Goal: Information Seeking & Learning: Find contact information

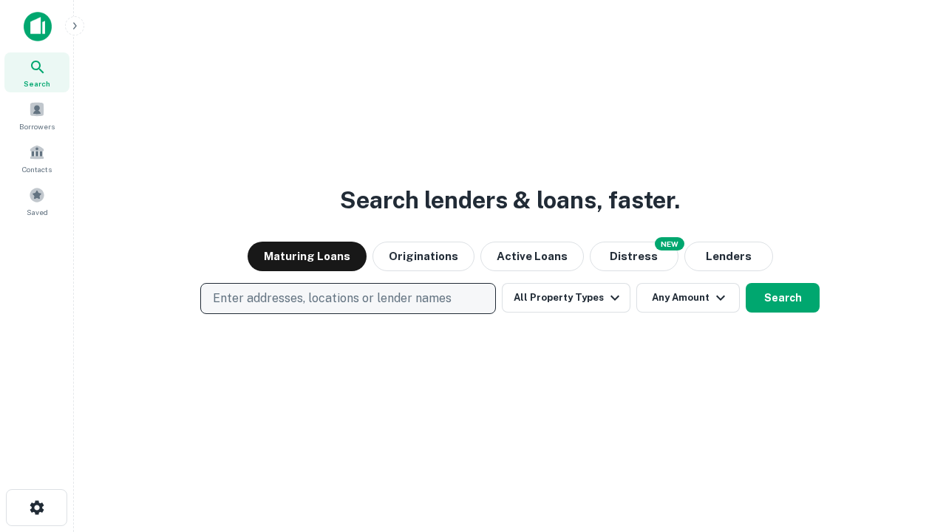
click at [347, 299] on p "Enter addresses, locations or lender names" at bounding box center [332, 299] width 239 height 18
type input "**********"
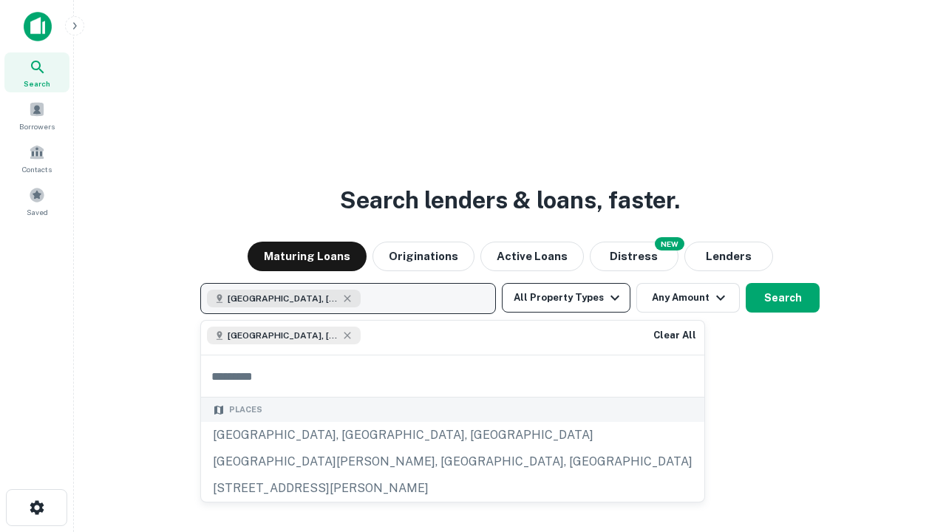
click at [566, 298] on button "All Property Types" at bounding box center [566, 298] width 129 height 30
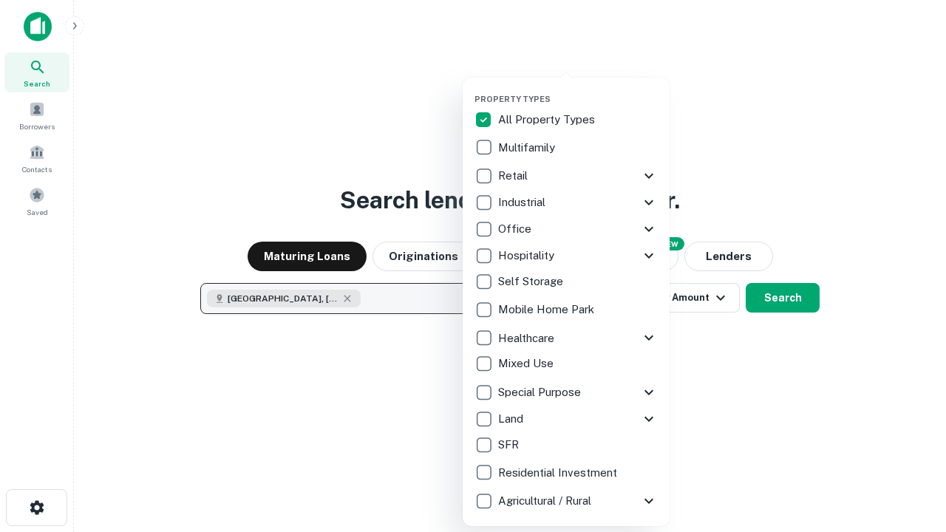
click at [578, 89] on button "button" at bounding box center [578, 89] width 207 height 1
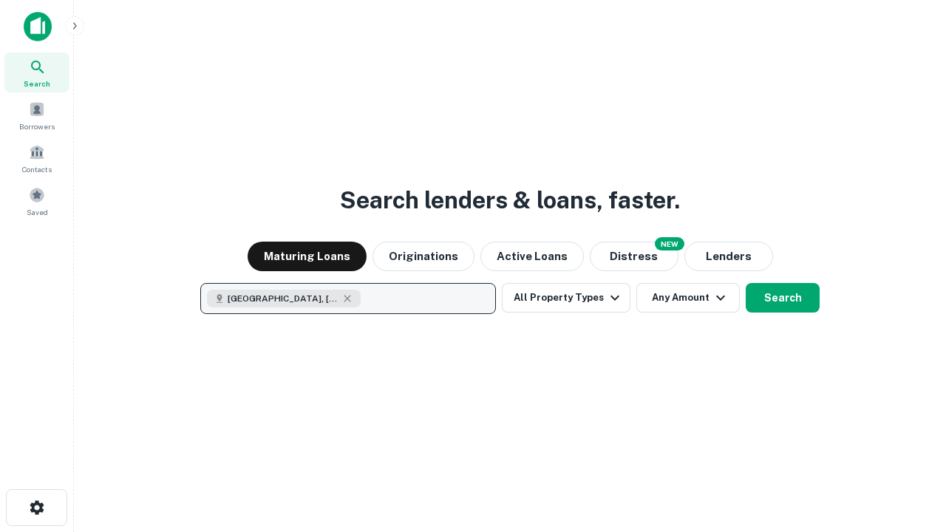
scroll to position [24, 0]
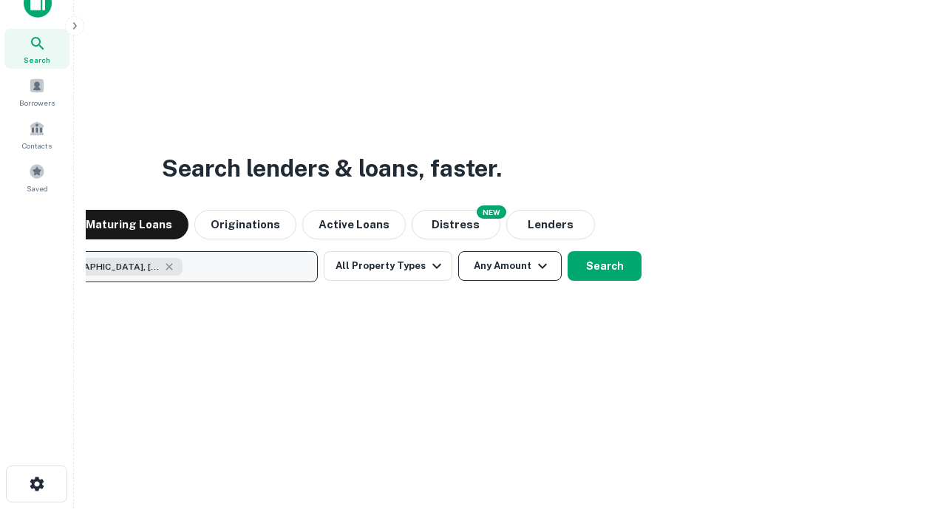
click at [458, 251] on button "Any Amount" at bounding box center [509, 266] width 103 height 30
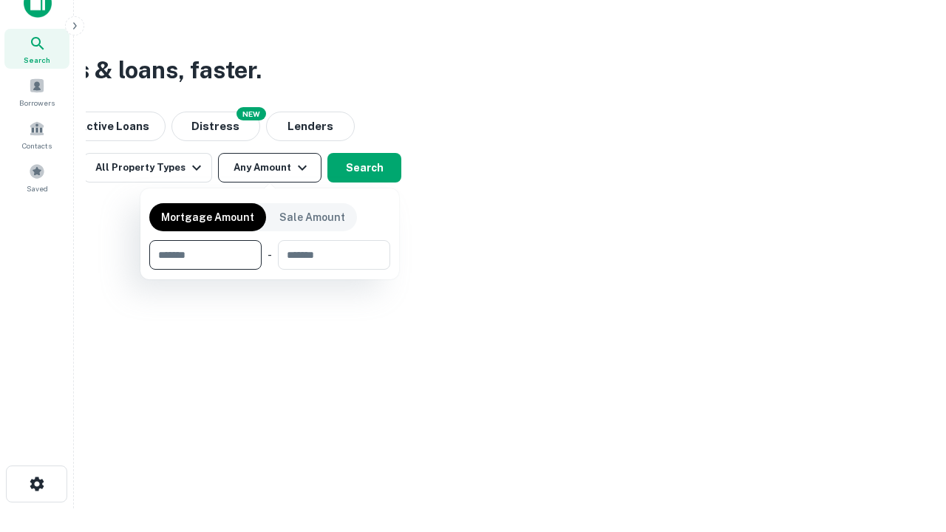
type input "*******"
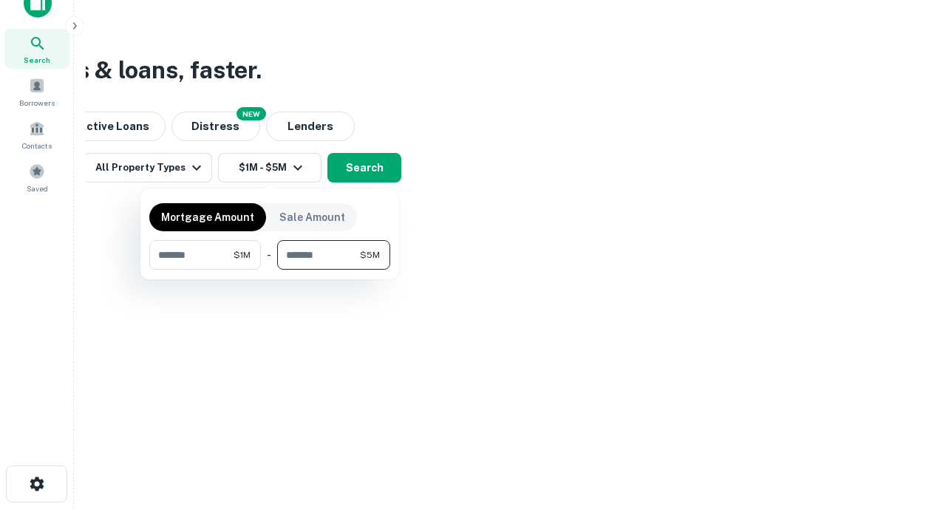
type input "*******"
click at [270, 270] on button "button" at bounding box center [269, 270] width 241 height 1
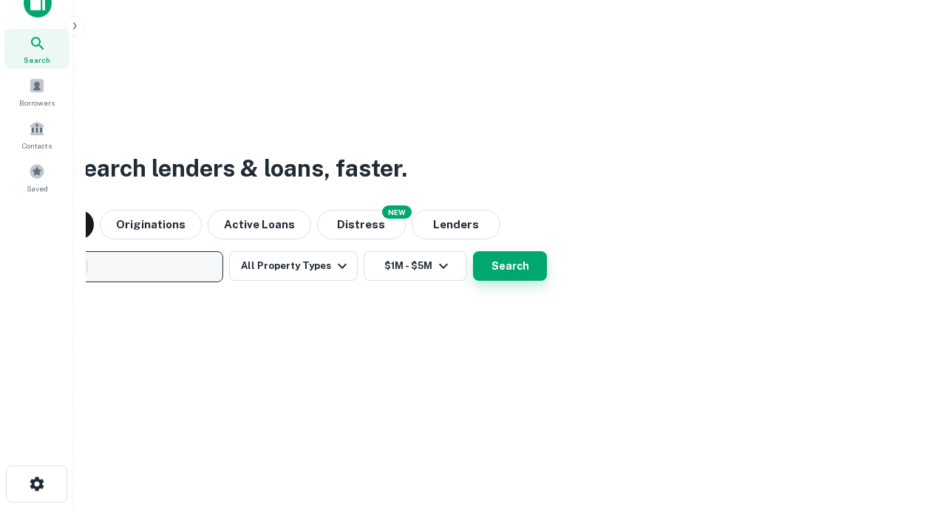
click at [473, 251] on button "Search" at bounding box center [510, 266] width 74 height 30
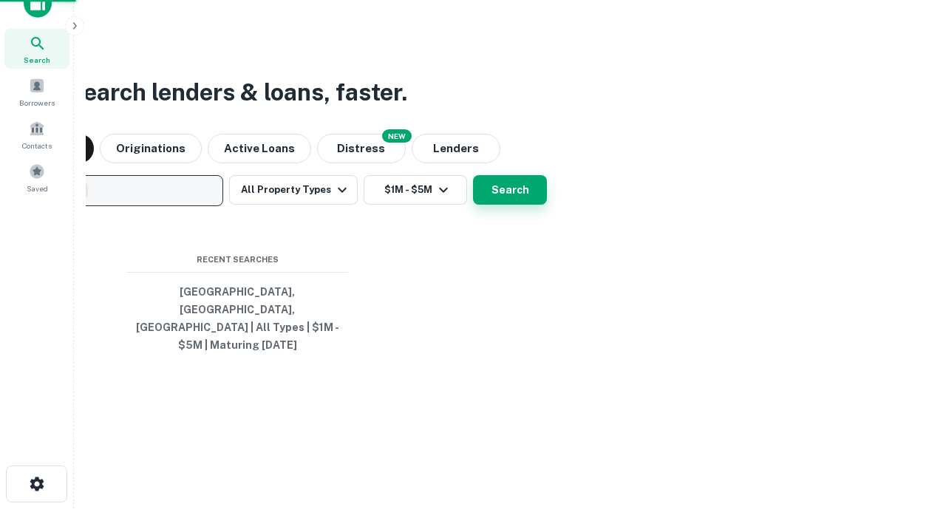
scroll to position [48, 418]
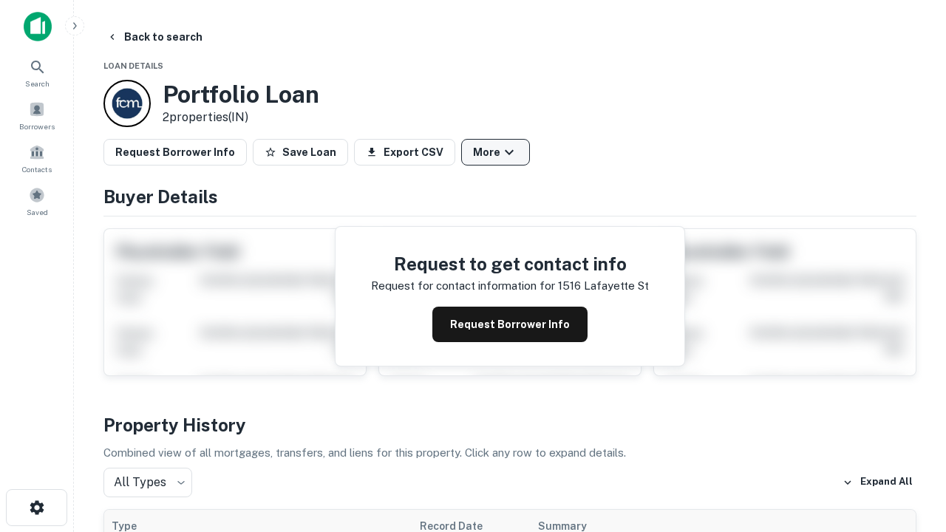
click at [495, 152] on button "More" at bounding box center [495, 152] width 69 height 27
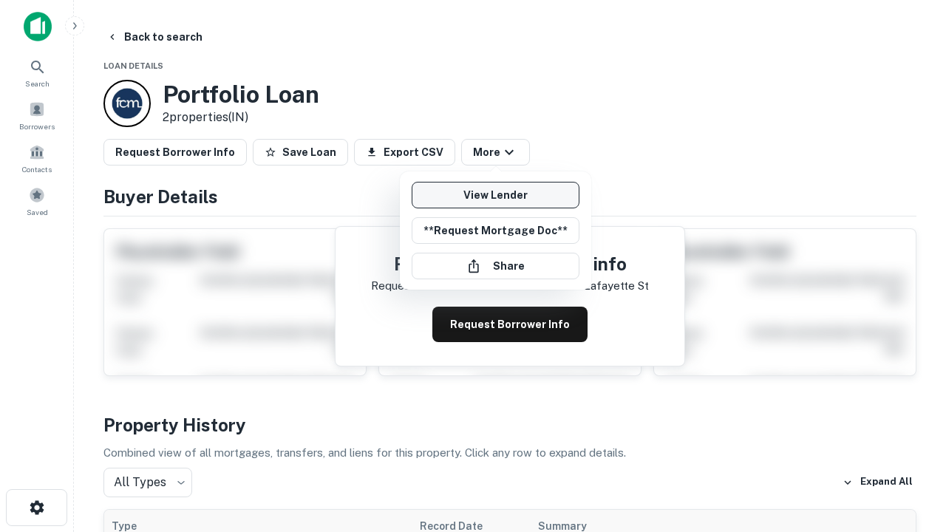
click at [495, 195] on link "View Lender" at bounding box center [496, 195] width 168 height 27
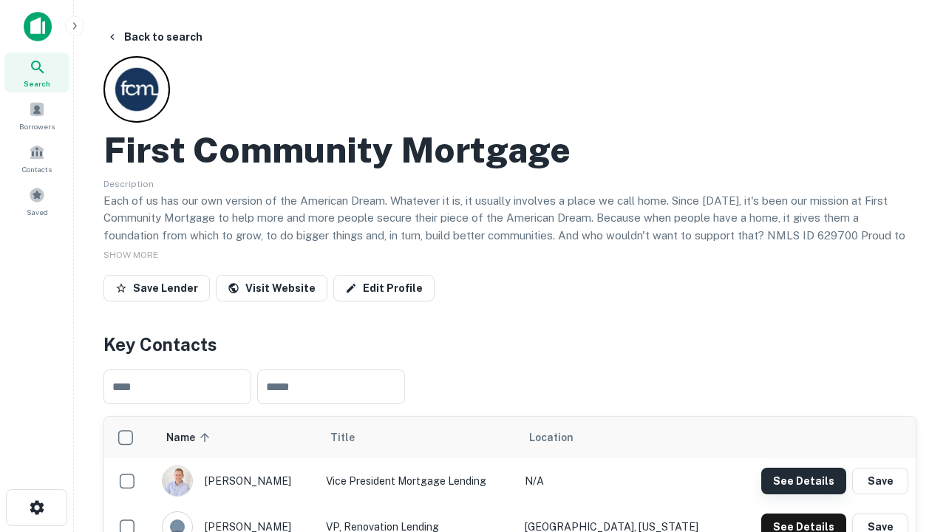
click at [804, 480] on button "See Details" at bounding box center [803, 481] width 85 height 27
click at [36, 508] on icon "button" at bounding box center [37, 508] width 18 height 18
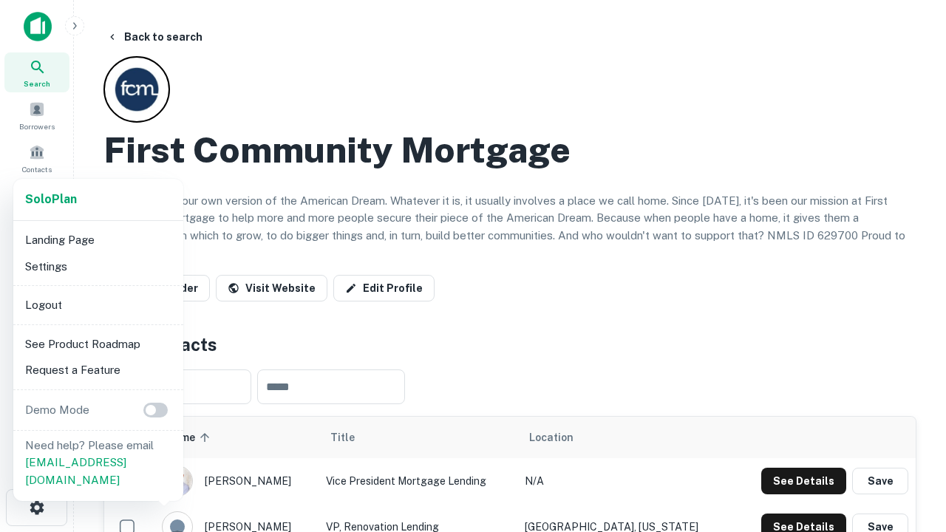
click at [98, 305] on li "Logout" at bounding box center [98, 305] width 158 height 27
